Goal: Task Accomplishment & Management: Manage account settings

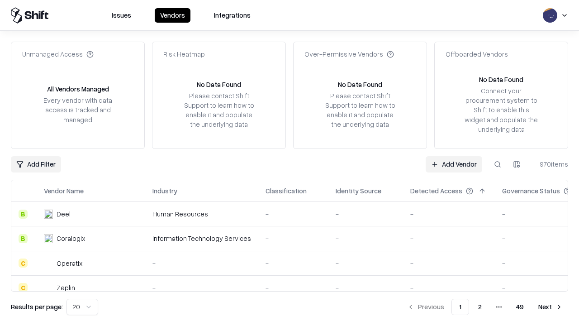
click at [454, 164] on link "Add Vendor" at bounding box center [454, 164] width 57 height 16
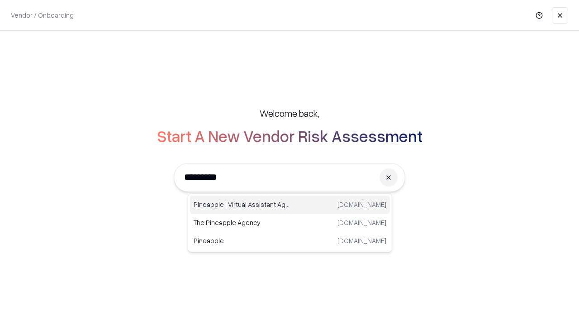
click at [290, 205] on div "Pineapple | Virtual Assistant Agency [DOMAIN_NAME]" at bounding box center [290, 205] width 200 height 18
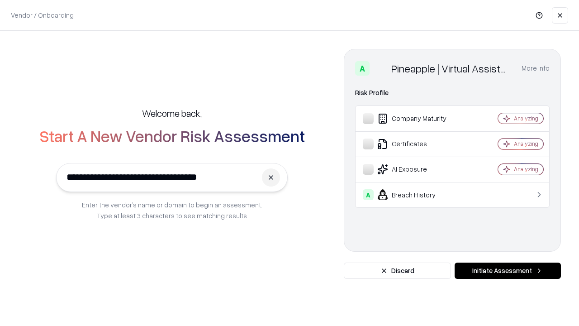
type input "**********"
click at [508, 271] on button "Initiate Assessment" at bounding box center [508, 270] width 106 height 16
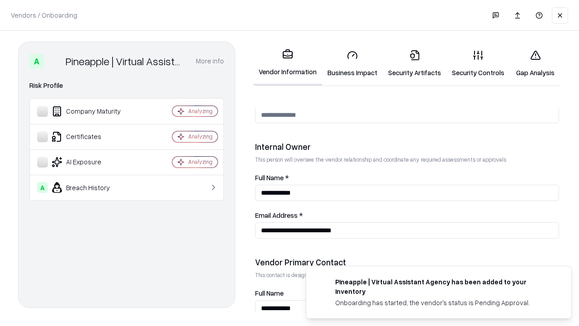
scroll to position [469, 0]
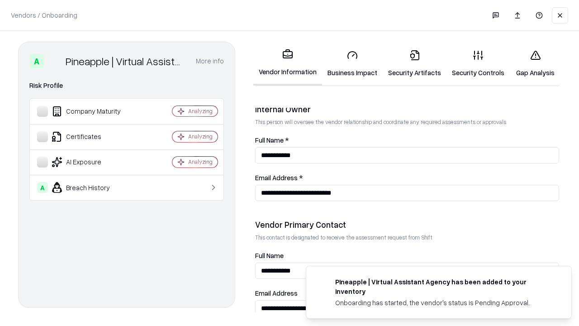
click at [353, 63] on link "Business Impact" at bounding box center [352, 64] width 61 height 42
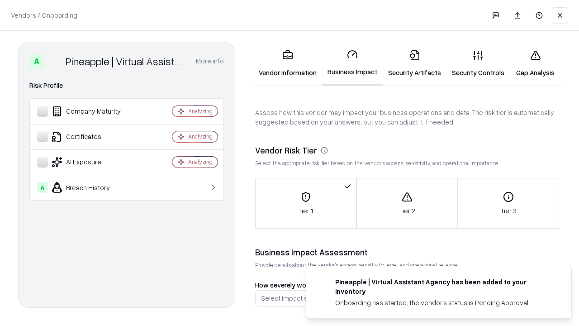
click at [415, 63] on link "Security Artifacts" at bounding box center [415, 64] width 64 height 42
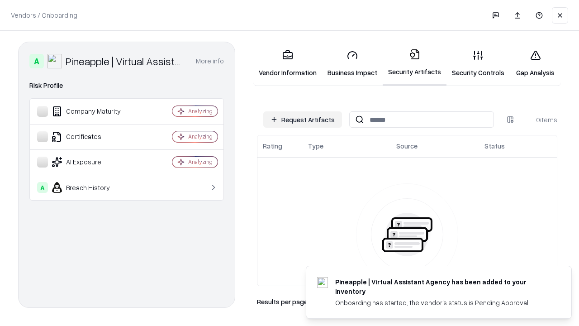
click at [303, 119] on button "Request Artifacts" at bounding box center [302, 119] width 79 height 16
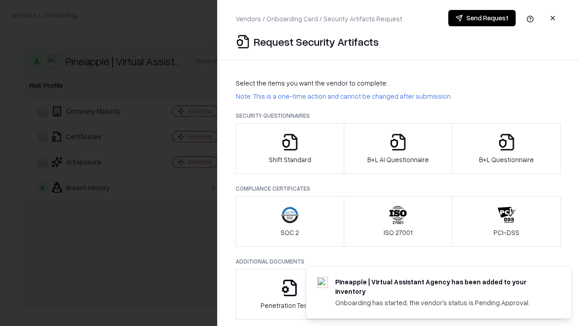
click at [290, 148] on icon "button" at bounding box center [290, 142] width 18 height 18
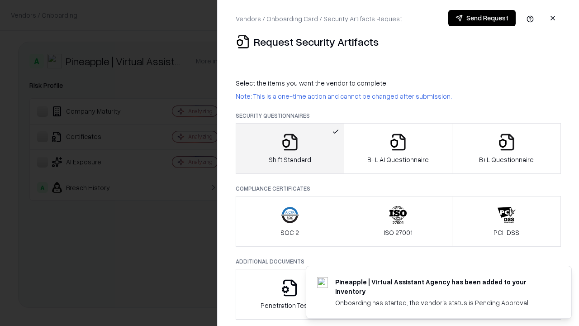
click at [482, 18] on button "Send Request" at bounding box center [481, 18] width 67 height 16
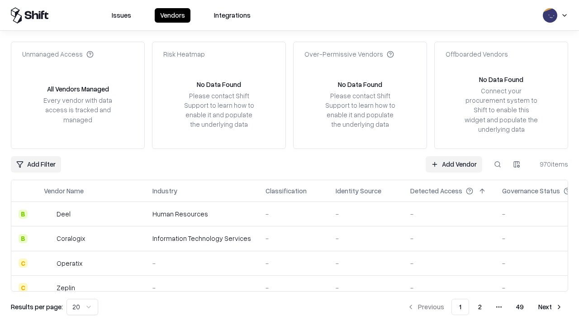
click at [498, 164] on button at bounding box center [498, 164] width 16 height 16
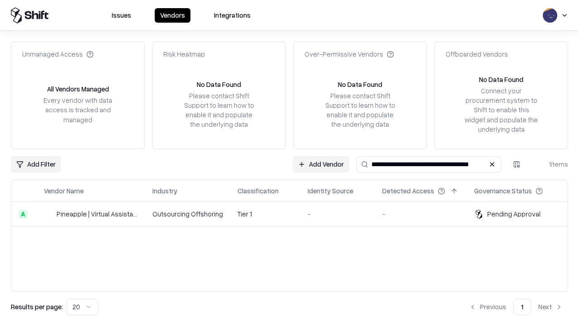
type input "**********"
click at [295, 214] on td "Tier 1" at bounding box center [265, 214] width 70 height 24
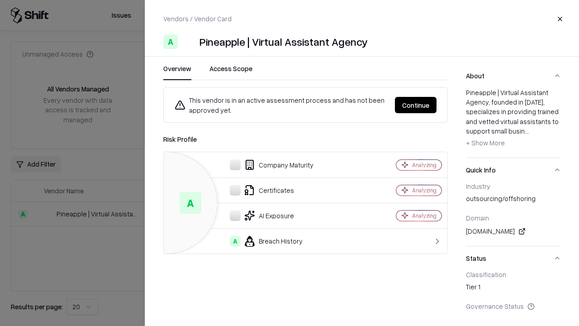
click at [416, 105] on button "Continue" at bounding box center [416, 105] width 42 height 16
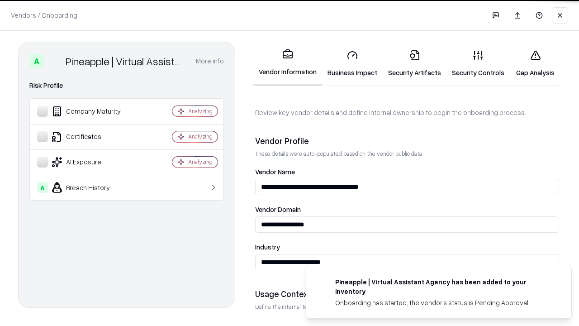
click at [415, 63] on link "Security Artifacts" at bounding box center [415, 64] width 64 height 42
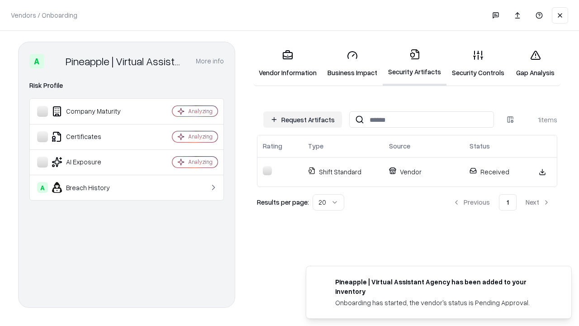
click at [535, 63] on link "Gap Analysis" at bounding box center [535, 64] width 51 height 42
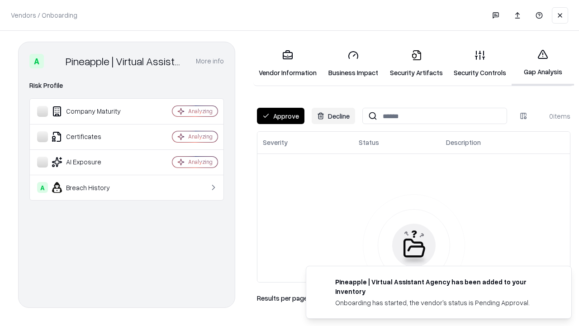
click at [281, 116] on button "Approve" at bounding box center [281, 116] width 48 height 16
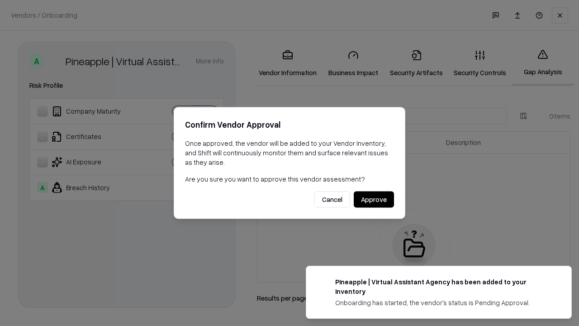
click at [374, 199] on button "Approve" at bounding box center [374, 199] width 40 height 16
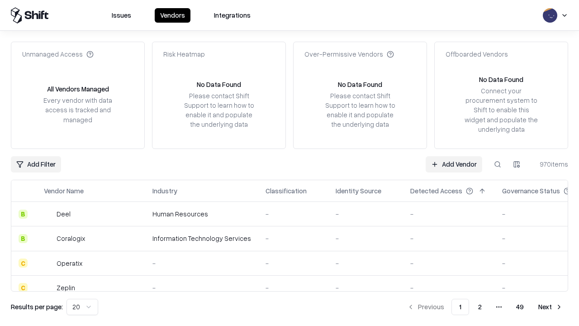
type input "**********"
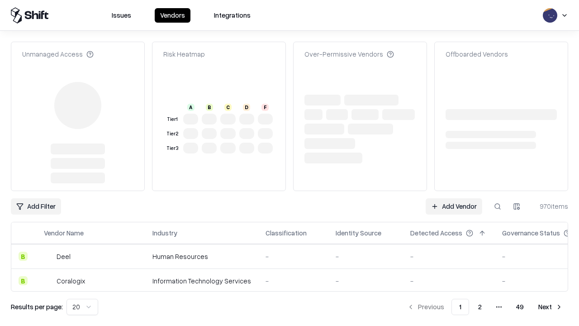
click at [454, 198] on link "Add Vendor" at bounding box center [454, 206] width 57 height 16
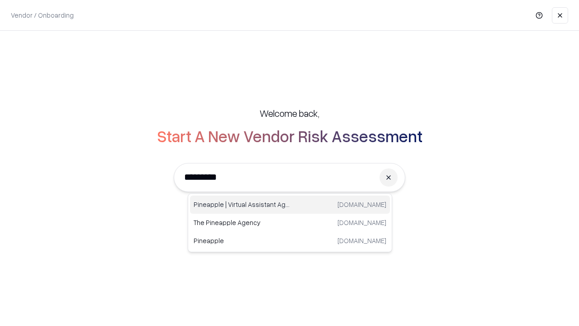
click at [290, 205] on div "Pineapple | Virtual Assistant Agency [DOMAIN_NAME]" at bounding box center [290, 205] width 200 height 18
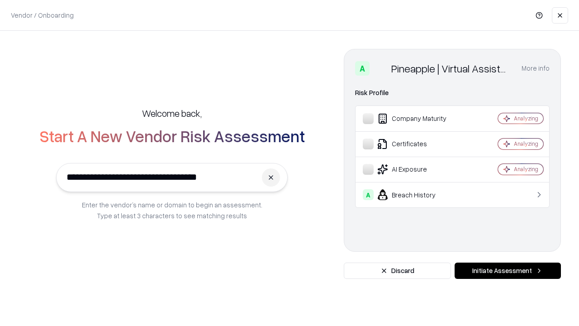
type input "**********"
click at [508, 271] on button "Initiate Assessment" at bounding box center [508, 270] width 106 height 16
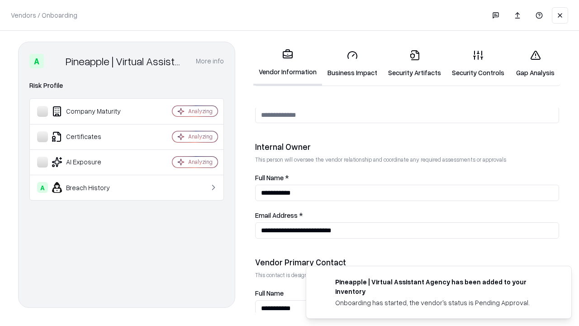
scroll to position [469, 0]
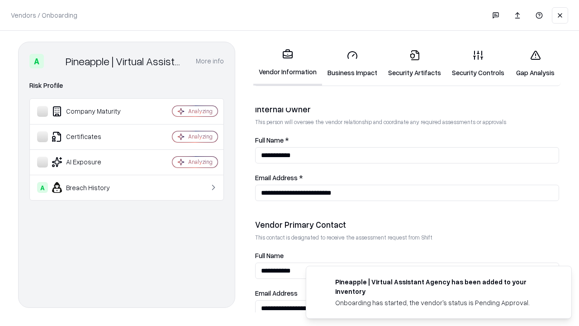
click at [535, 63] on link "Gap Analysis" at bounding box center [535, 64] width 51 height 42
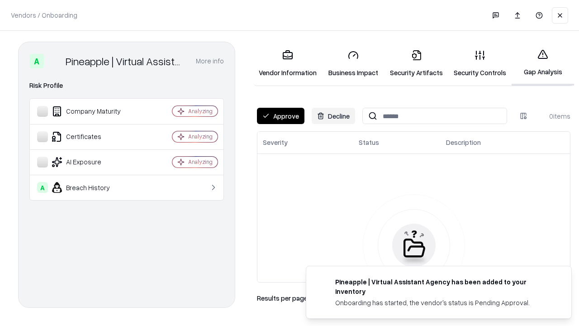
click at [281, 116] on button "Approve" at bounding box center [281, 116] width 48 height 16
